Goal: Check status: Check status

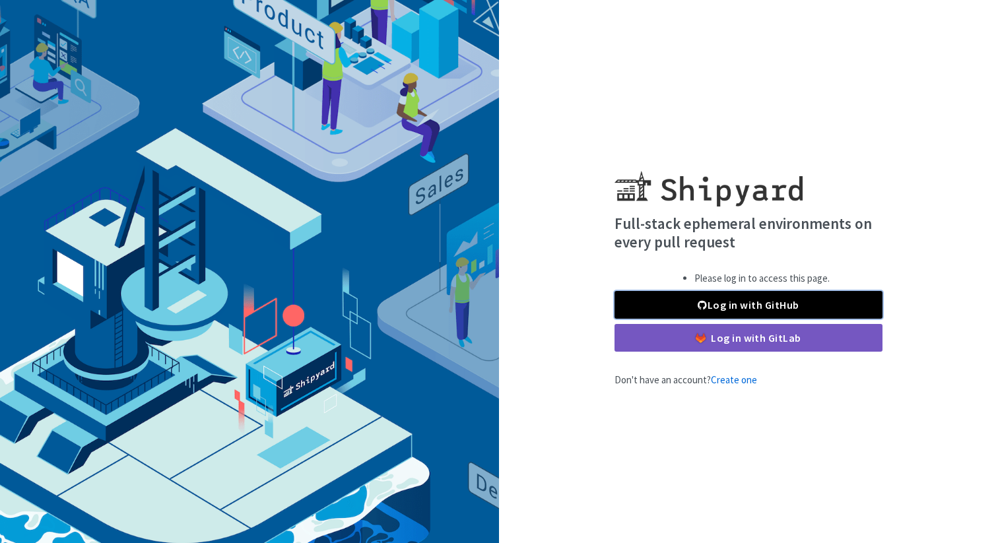
click at [740, 308] on link "Log in with GitHub" at bounding box center [749, 305] width 268 height 28
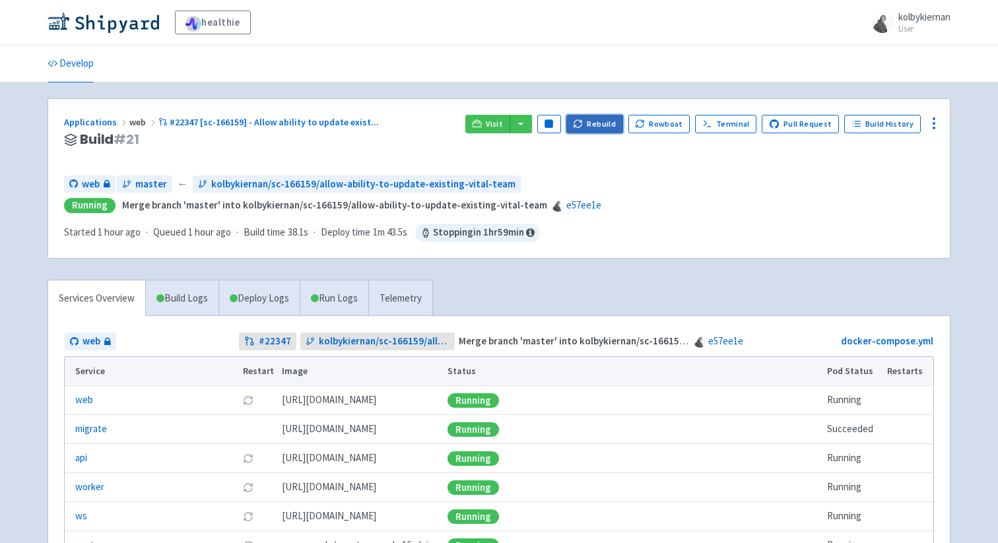
click at [596, 126] on button "Rebuild" at bounding box center [595, 124] width 57 height 18
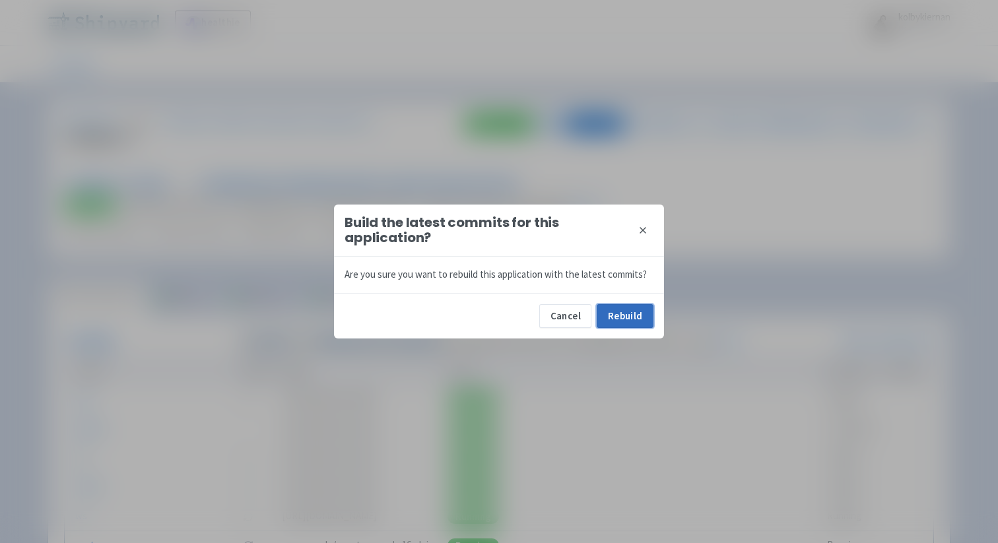
click at [617, 319] on button "Rebuild" at bounding box center [625, 316] width 57 height 24
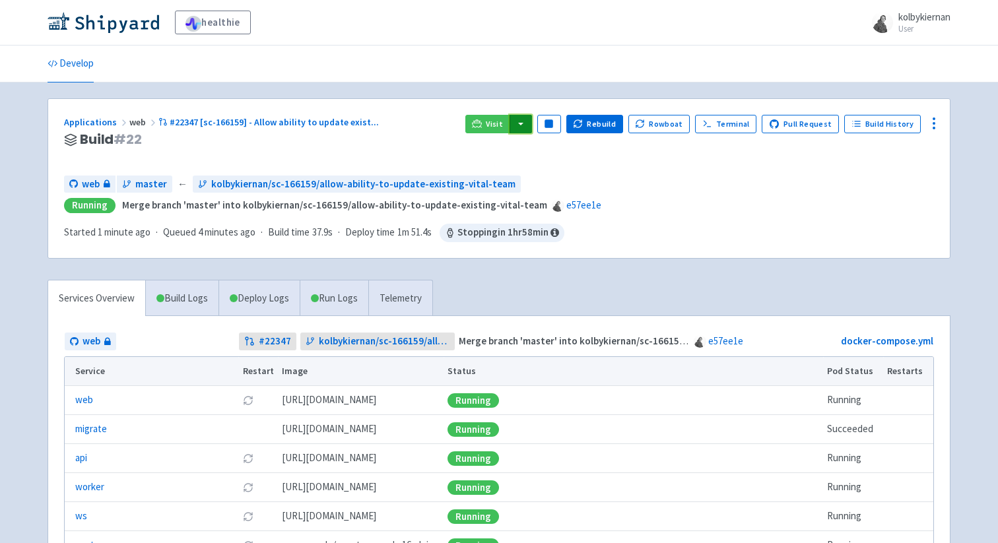
click at [532, 122] on button "button" at bounding box center [521, 124] width 22 height 18
click at [528, 125] on button "button" at bounding box center [521, 124] width 22 height 18
click at [530, 125] on button "button" at bounding box center [521, 124] width 22 height 18
click at [497, 122] on span "Visit" at bounding box center [494, 124] width 17 height 11
